Goal: Transaction & Acquisition: Purchase product/service

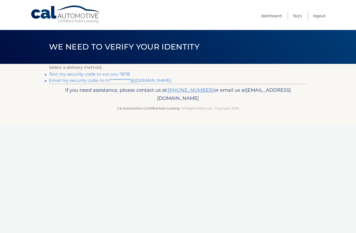
click at [119, 73] on link "Text my security code to xxx-xxx-7878" at bounding box center [89, 74] width 81 height 5
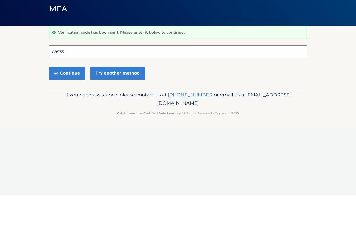
type input "085359"
click at [67, 105] on button "Continue" at bounding box center [67, 111] width 36 height 13
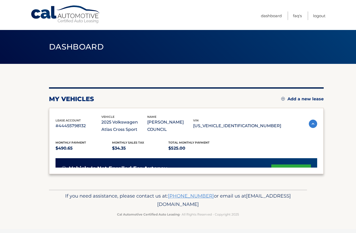
click at [74, 112] on div "lease account #44455798132 vehicle 2025 Volkswagen Atlas Cross Sport name MICHA…" at bounding box center [186, 141] width 275 height 66
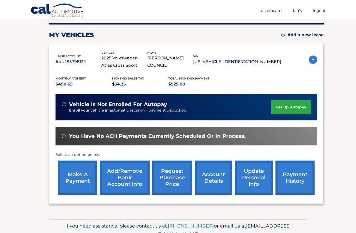
scroll to position [64, 0]
click at [84, 174] on link "make a payment" at bounding box center [77, 178] width 39 height 34
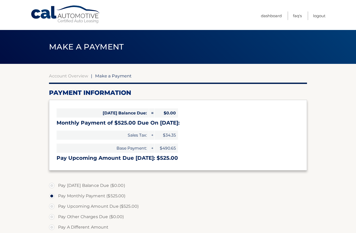
select select "NTVlNzVhOTAtMDE2Yy00MTJhLWJhYjMtM2E1OWFlZTU1Y2I2"
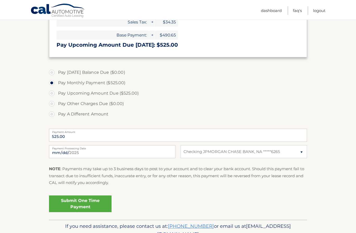
scroll to position [115, 0]
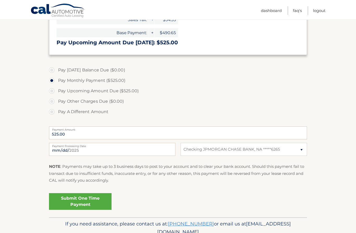
click at [83, 203] on link "Submit One Time Payment" at bounding box center [80, 201] width 63 height 17
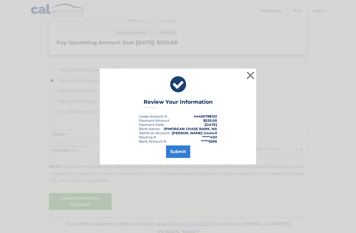
click at [177, 158] on button "Submit" at bounding box center [178, 151] width 24 height 13
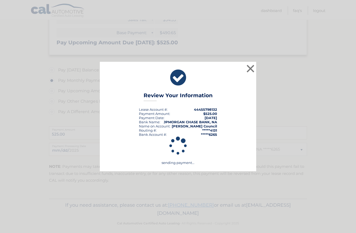
scroll to position [97, 0]
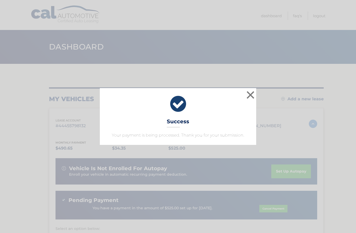
click at [250, 96] on button "×" at bounding box center [250, 95] width 10 height 10
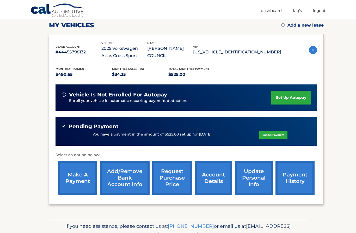
scroll to position [76, 0]
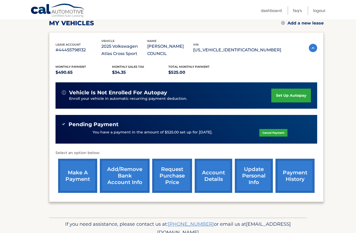
click at [294, 176] on link "payment history" at bounding box center [295, 176] width 39 height 34
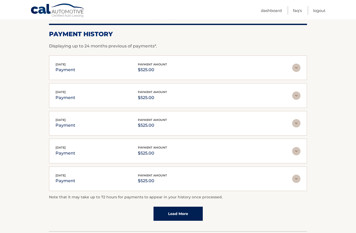
scroll to position [85, 0]
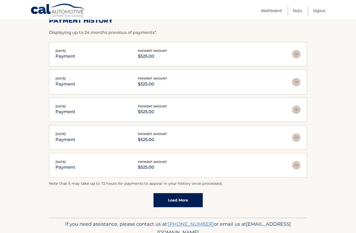
click at [177, 200] on link "Load More" at bounding box center [178, 200] width 49 height 14
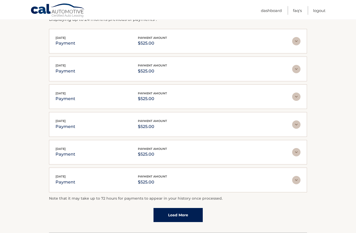
scroll to position [113, 0]
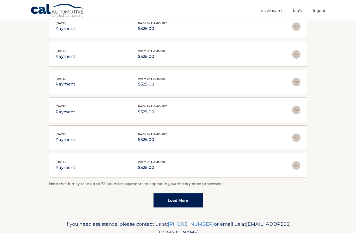
click at [183, 198] on link "Load More" at bounding box center [178, 200] width 49 height 14
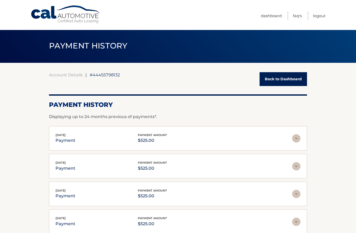
scroll to position [0, 0]
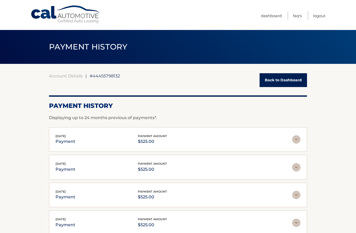
click at [320, 16] on link "Logout" at bounding box center [319, 15] width 13 height 9
